Goal: Information Seeking & Learning: Check status

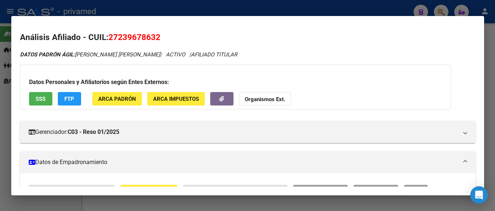
click at [375, 8] on div at bounding box center [247, 105] width 495 height 211
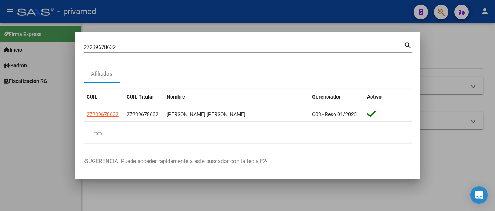
click at [375, 8] on div at bounding box center [247, 105] width 495 height 211
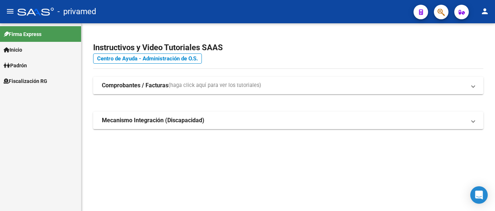
click at [444, 13] on icon "button" at bounding box center [440, 12] width 7 height 8
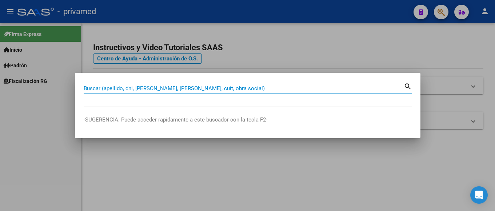
paste input "27302756967"
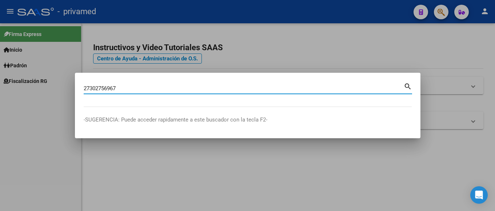
type input "27302756967"
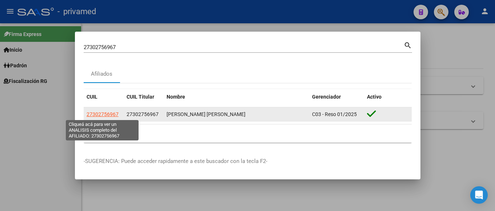
click at [115, 113] on span "27302756967" at bounding box center [103, 114] width 32 height 6
type textarea "27302756967"
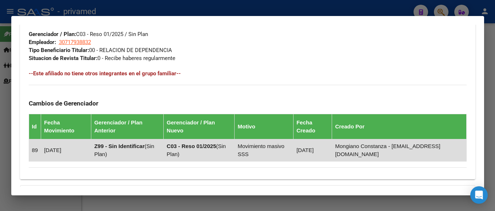
scroll to position [452, 0]
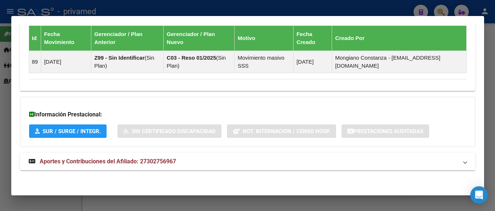
click at [113, 160] on span "Aportes y Contribuciones del Afiliado: 27302756967" at bounding box center [108, 161] width 136 height 7
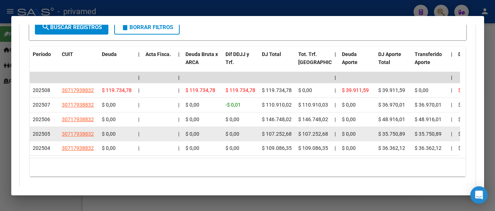
scroll to position [597, 0]
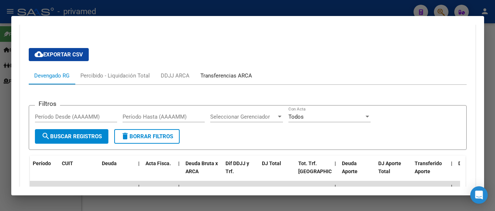
click at [209, 75] on div "Transferencias ARCA" at bounding box center [226, 76] width 52 height 8
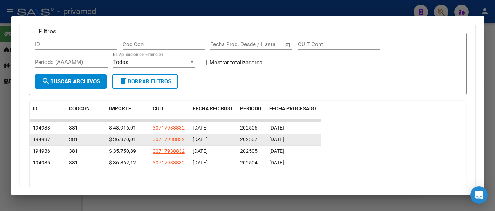
scroll to position [633, 0]
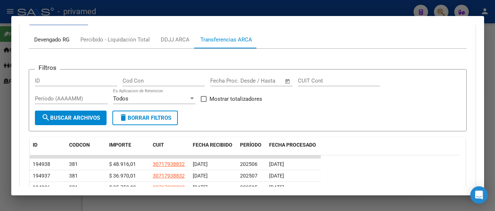
click at [53, 41] on div "Devengado RG" at bounding box center [51, 40] width 35 height 8
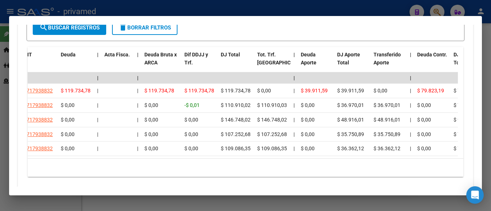
scroll to position [0, 0]
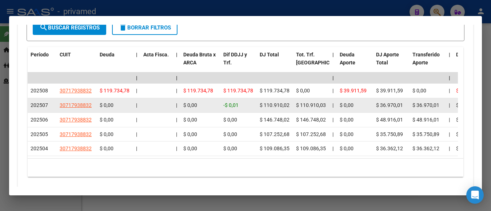
drag, startPoint x: 294, startPoint y: 104, endPoint x: 254, endPoint y: 104, distance: 39.6
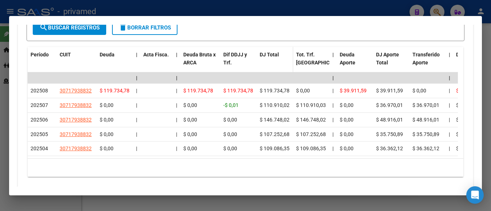
scroll to position [597, 0]
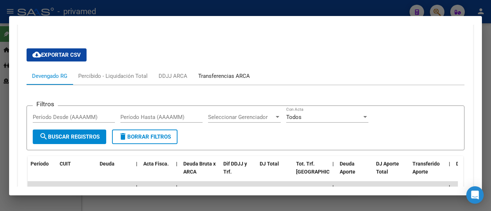
click at [228, 79] on div "Transferencias ARCA" at bounding box center [224, 76] width 52 height 8
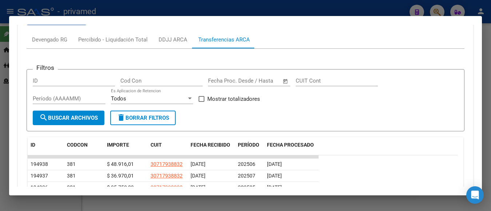
scroll to position [670, 0]
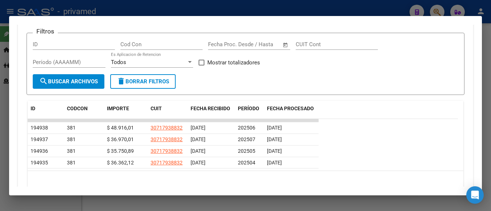
drag, startPoint x: 306, startPoint y: 139, endPoint x: 386, endPoint y: 133, distance: 80.2
click at [386, 133] on datatable-scroller "194938 381 $ 48.916,01 30717938832 [DATE] 202506 [DATE] 194937 381 $ 36.970,01 …" at bounding box center [243, 143] width 430 height 49
click at [386, 132] on datatable-row-wrapper "194938 381 $ 48.916,01 30717938832 [DATE] 202506 [DATE]" at bounding box center [243, 128] width 430 height 12
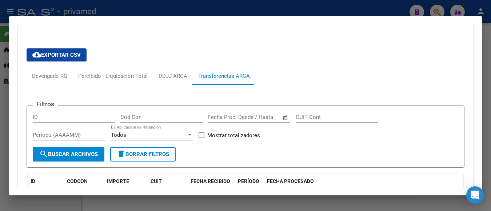
scroll to position [633, 0]
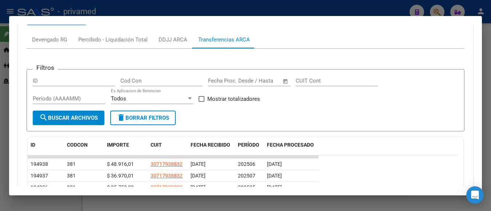
drag, startPoint x: 482, startPoint y: 150, endPoint x: 476, endPoint y: 150, distance: 5.5
click at [476, 150] on div "27302756967 Buscar (apellido, dni, cuil, nro traspaso, cuit, obra social) searc…" at bounding box center [245, 105] width 491 height 211
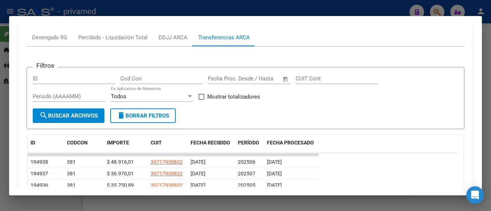
click at [446, 151] on datatable-header "ID CODCON IMPORTE CUIT FECHA RECIBIDO PERÍODO FECHA PROCESADO" at bounding box center [243, 144] width 430 height 18
click at [438, 139] on datatable-header "ID CODCON IMPORTE CUIT FECHA RECIBIDO PERÍODO FECHA PROCESADO" at bounding box center [243, 144] width 430 height 18
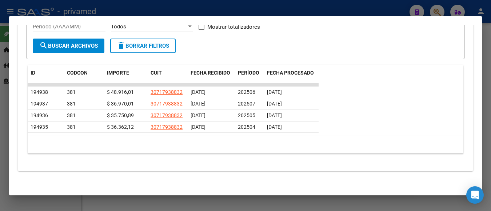
scroll to position [706, 0]
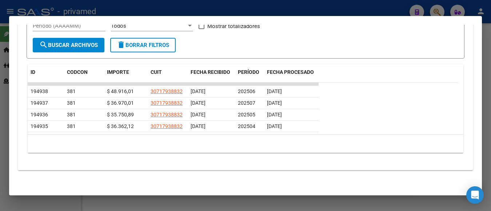
click at [297, 169] on div "cloud_download Exportar CSV Devengado RG Percibido - Liquidación Total DDJJ ARC…" at bounding box center [245, 46] width 455 height 249
drag, startPoint x: 356, startPoint y: 122, endPoint x: 346, endPoint y: 129, distance: 12.4
click at [342, 129] on datatable-row-wrapper "194935 381 $ 36.362,12 30717938832 [DATE] 202504 [DATE]" at bounding box center [243, 127] width 430 height 12
click at [384, 115] on datatable-row-wrapper "194936 381 $ 35.750,89 30717938832 [DATE] 202505 [DATE]" at bounding box center [243, 115] width 430 height 12
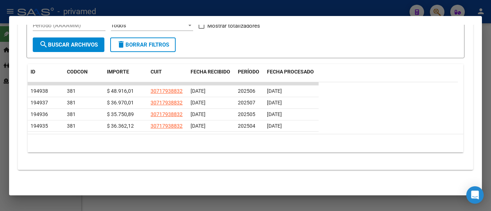
drag, startPoint x: 317, startPoint y: 145, endPoint x: 158, endPoint y: 179, distance: 162.3
click at [161, 152] on div "10 total 1" at bounding box center [245, 143] width 435 height 18
drag, startPoint x: 349, startPoint y: 53, endPoint x: 235, endPoint y: 47, distance: 114.7
click at [235, 47] on form "Filtros ID Cod Con Fecha inicio – Fecha fin Fecha Proc. Desde / Hasta CUIT Cont…" at bounding box center [246, 27] width 438 height 63
